Goal: Task Accomplishment & Management: Manage account settings

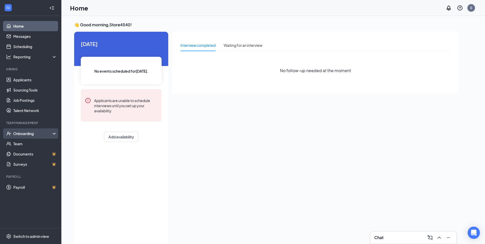
click at [49, 134] on div "Onboarding" at bounding box center [32, 133] width 39 height 5
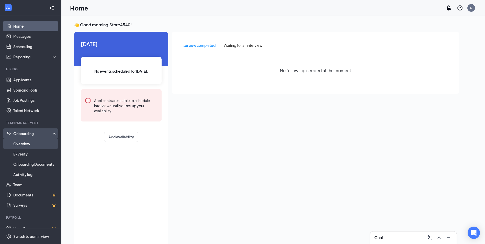
click at [44, 145] on link "Overview" at bounding box center [35, 144] width 44 height 10
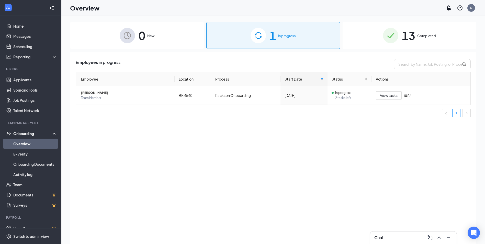
click at [401, 35] on div "13 Completed" at bounding box center [410, 35] width 134 height 27
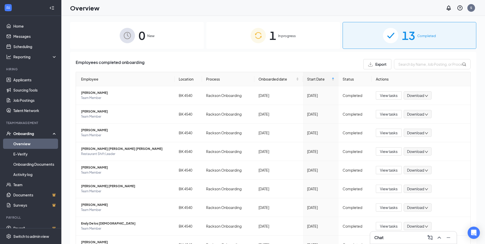
click at [288, 37] on span "In progress" at bounding box center [287, 35] width 18 height 5
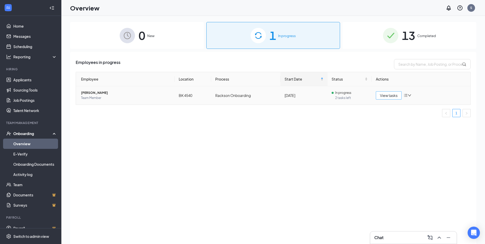
click at [393, 96] on span "View tasks" at bounding box center [389, 96] width 18 height 6
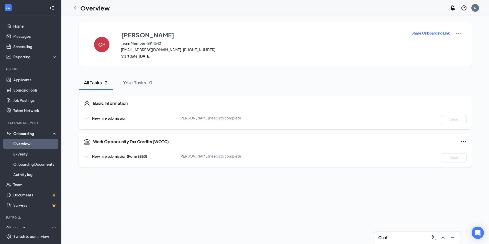
click at [425, 34] on p "Share Onboarding Link" at bounding box center [430, 32] width 38 height 5
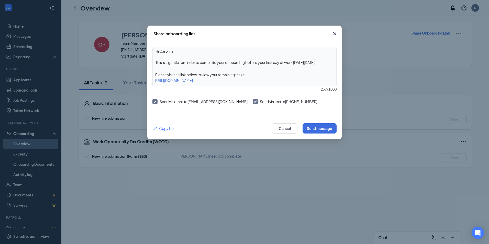
click at [334, 35] on icon "Cross" at bounding box center [334, 33] width 3 height 3
